Goal: Information Seeking & Learning: Find specific page/section

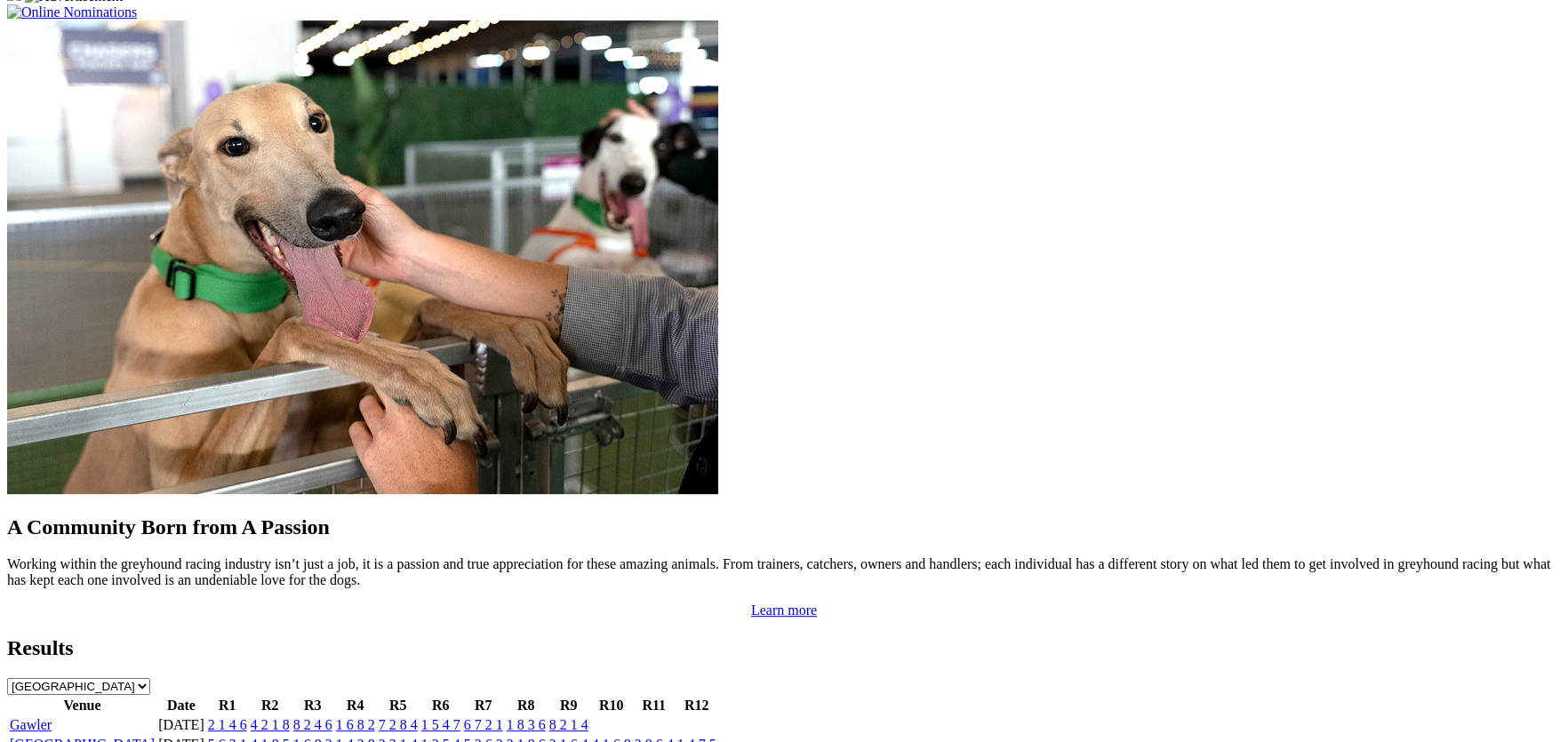
scroll to position [1450, 0]
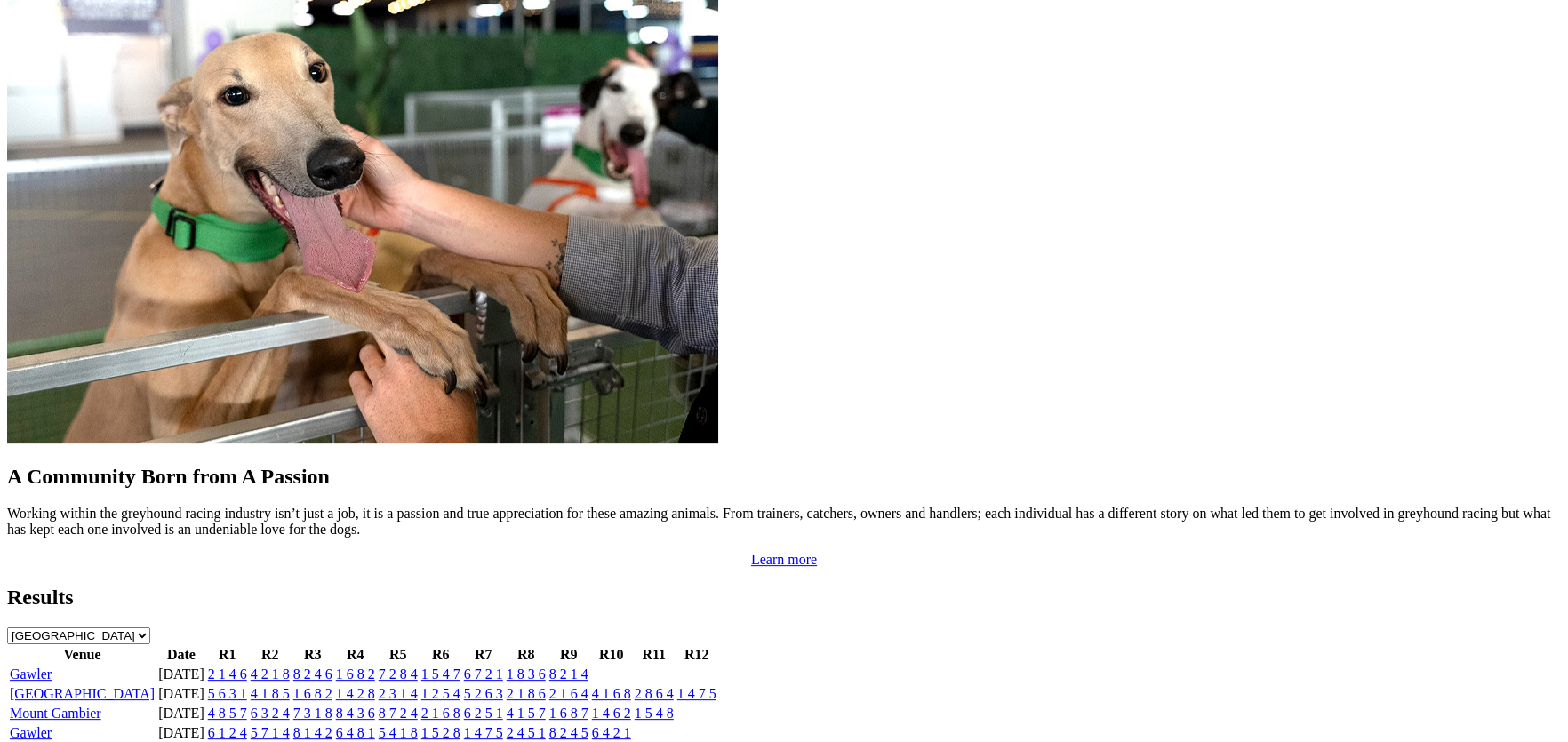
click at [52, 666] on link "Gawler" at bounding box center [30, 674] width 42 height 15
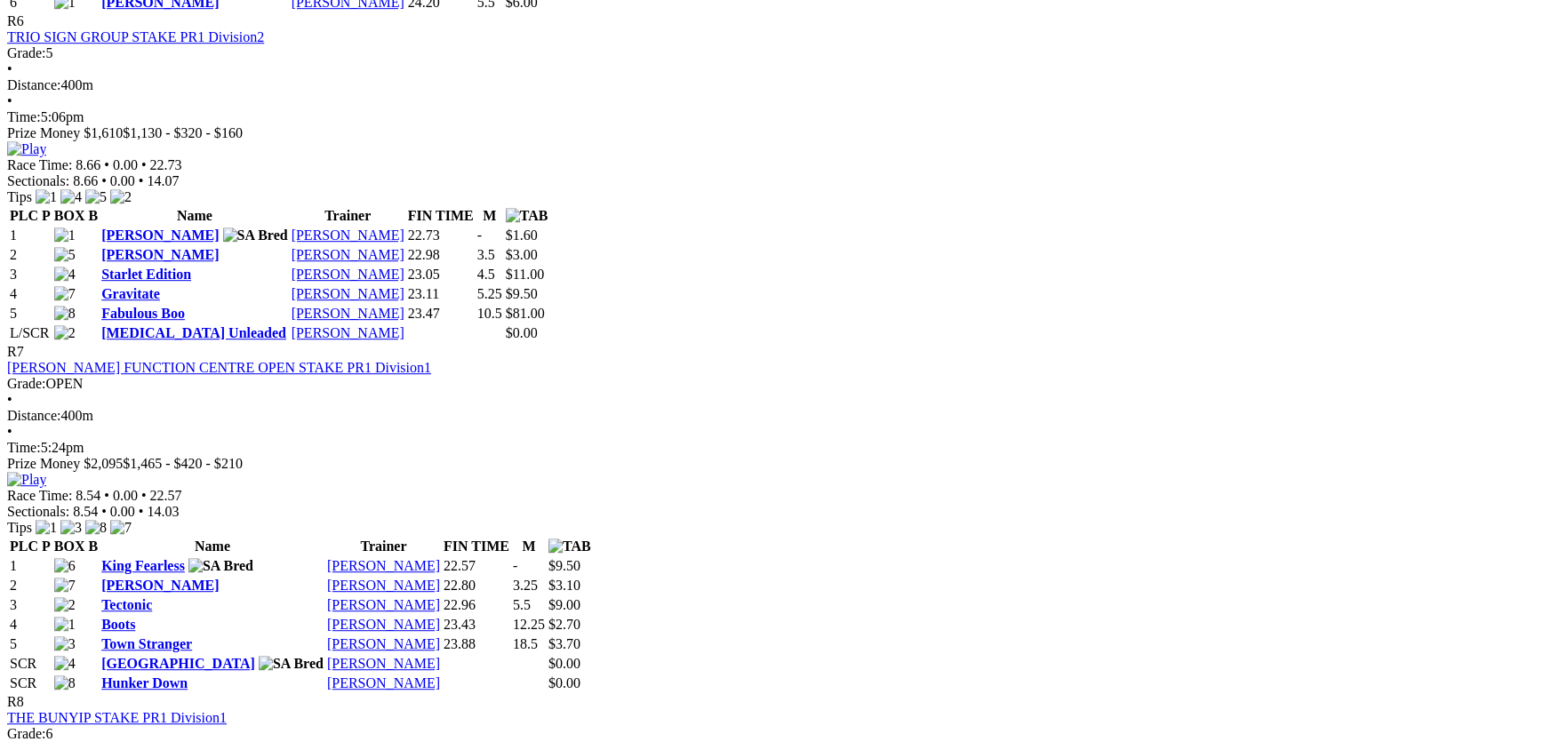
scroll to position [2617, 0]
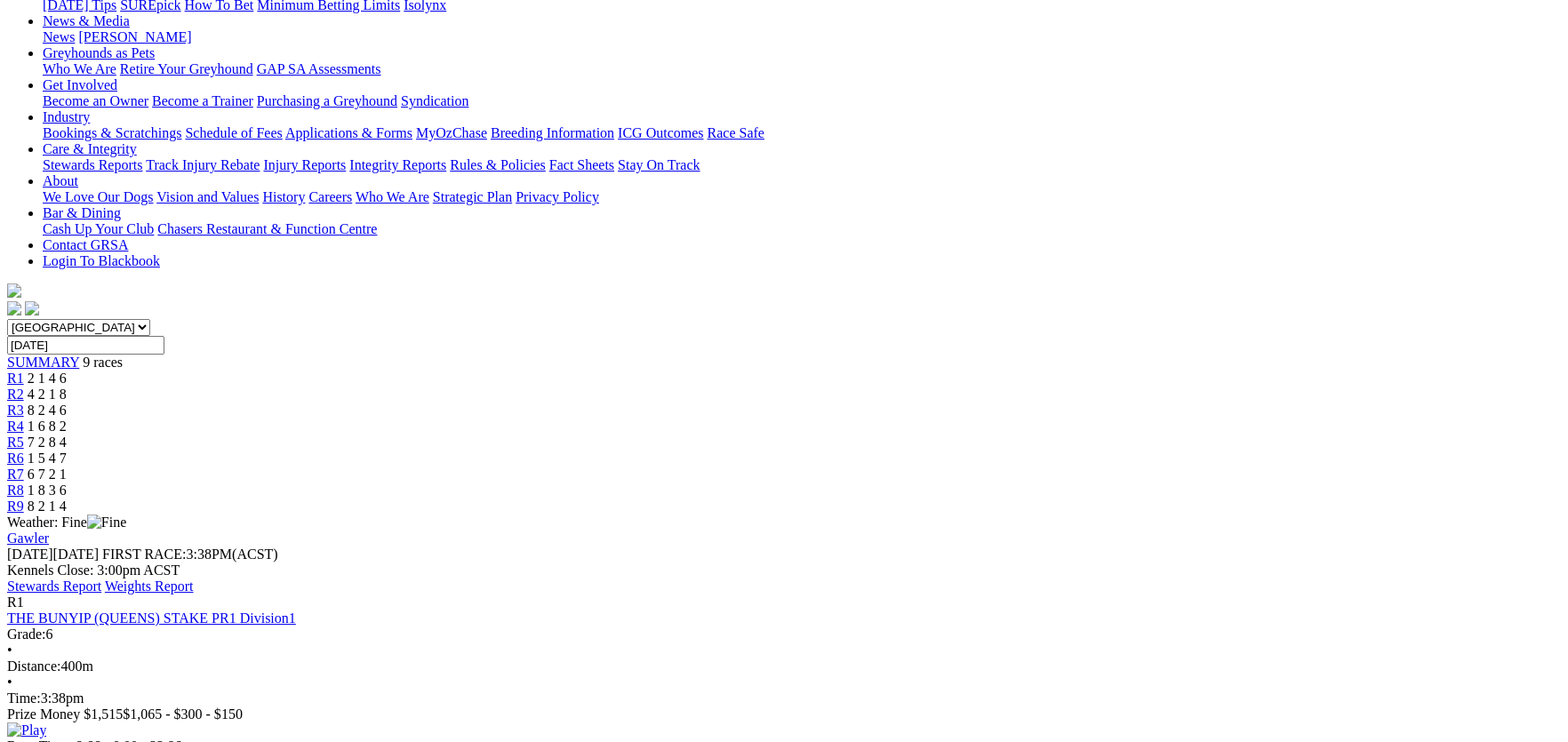
scroll to position [0, 0]
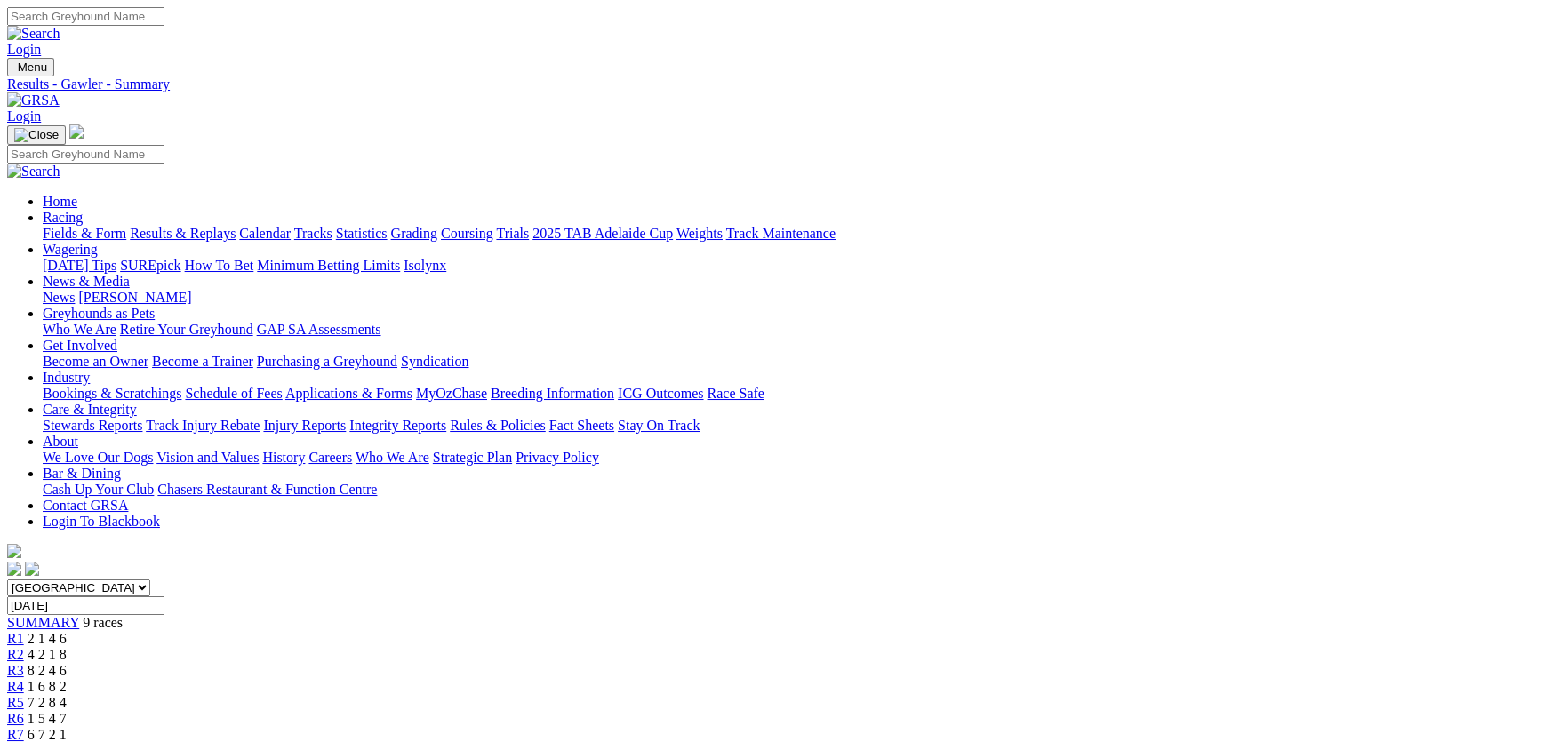
click at [446, 418] on link "Integrity Reports" at bounding box center [398, 425] width 97 height 15
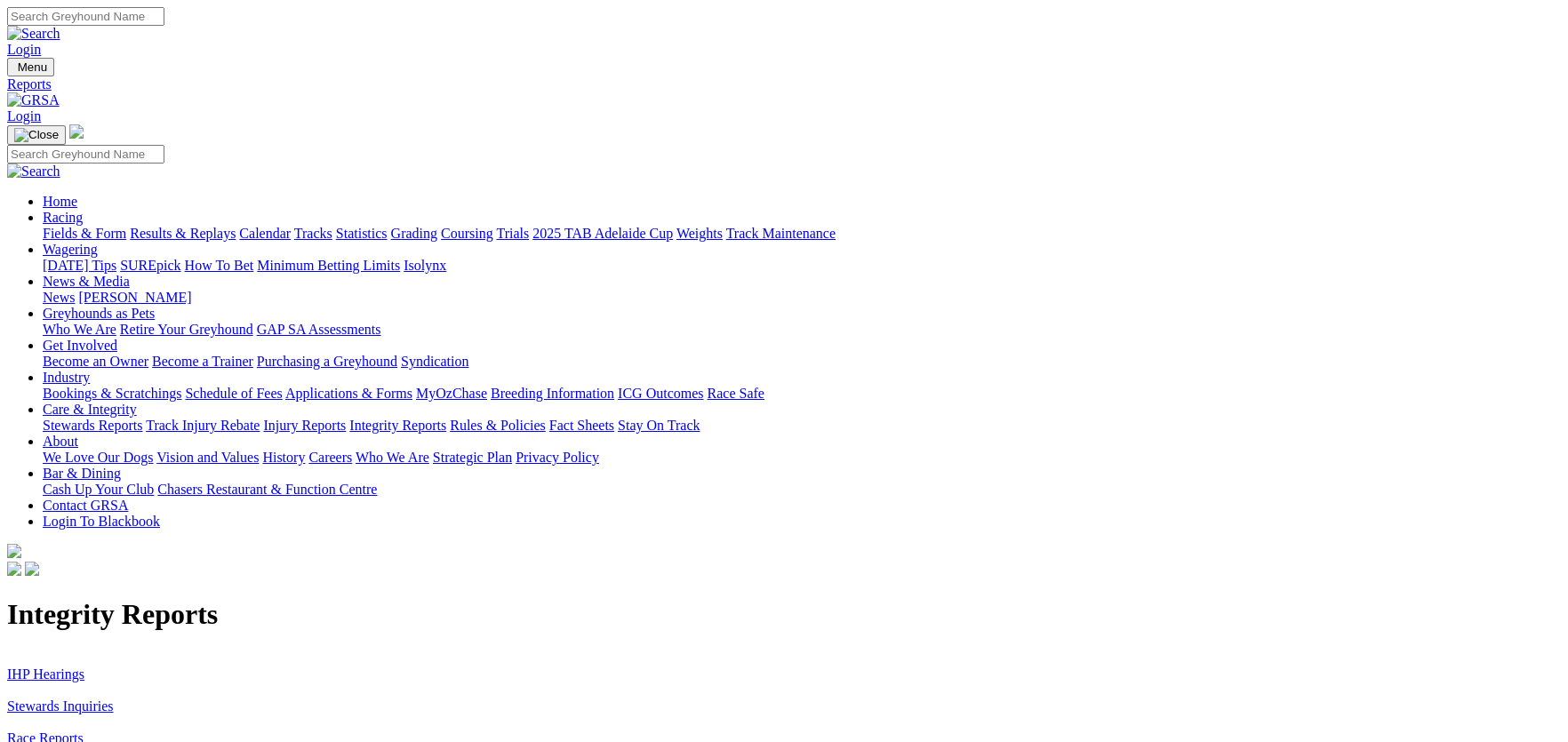
click at [85, 666] on link "IHP Hearings" at bounding box center [46, 674] width 77 height 15
click at [113, 699] on link "Stewards Inquiries" at bounding box center [61, 706] width 107 height 15
